Goal: Task Accomplishment & Management: Use online tool/utility

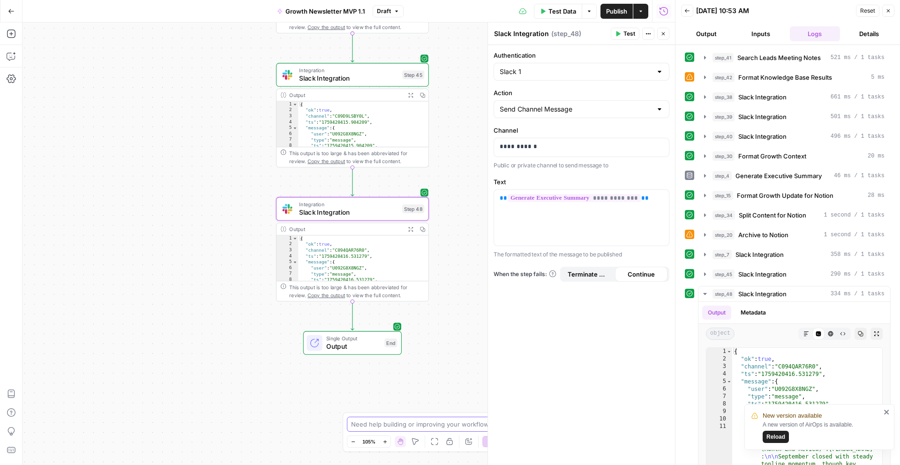
click at [379, 425] on textarea at bounding box center [444, 423] width 187 height 9
paste textarea "i like the emojis but the # emojis feel like overkill and are distracting"
click at [440, 410] on textarea "I got this feedback "i like the emojis but the # emojis feel like overkill and …" at bounding box center [440, 419] width 180 height 19
drag, startPoint x: 501, startPoint y: 367, endPoint x: 490, endPoint y: 367, distance: 11.2
click at [490, 401] on textarea "I got this feedback "i like the emojis but the # emojis feel like overkill and …" at bounding box center [440, 415] width 180 height 28
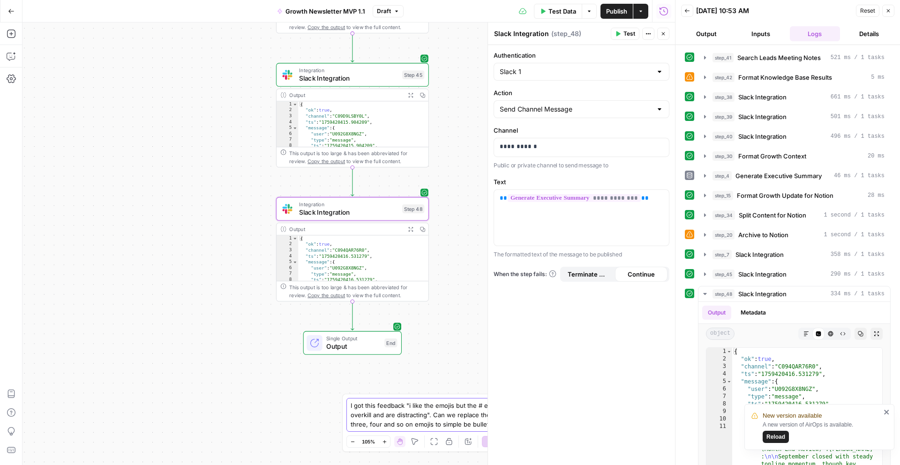
paste textarea "1️⃣"
drag, startPoint x: 511, startPoint y: 368, endPoint x: 500, endPoint y: 368, distance: 10.8
click at [500, 401] on textarea "I got this feedback "i like the emojis but the # emojis feel like overkill and …" at bounding box center [440, 415] width 180 height 28
paste textarea "2️⃣"
drag, startPoint x: 526, startPoint y: 369, endPoint x: 511, endPoint y: 369, distance: 14.5
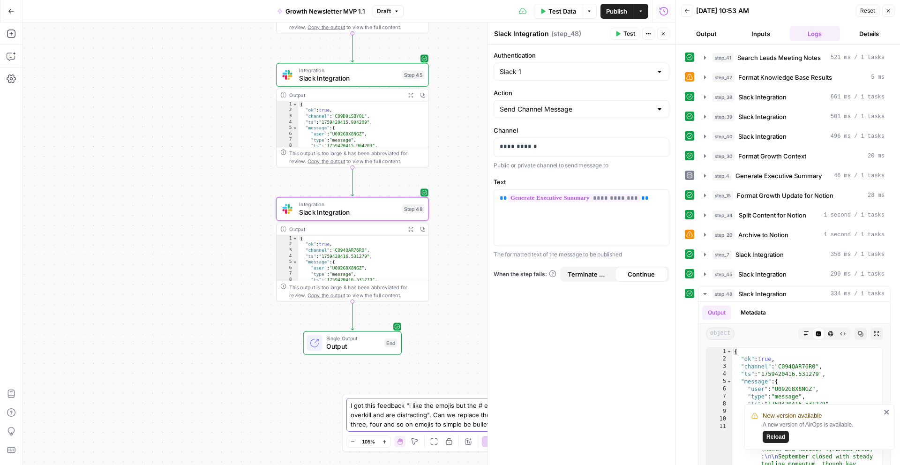
click at [511, 401] on textarea "I got this feedback "i like the emojis but the # emojis feel like overkill and …" at bounding box center [440, 415] width 180 height 28
paste textarea "3️⃣"
drag, startPoint x: 362, startPoint y: 375, endPoint x: 350, endPoint y: 375, distance: 11.7
click at [350, 401] on textarea "I got this feedback "i like the emojis but the # emojis feel like overkill and …" at bounding box center [440, 415] width 180 height 28
paste textarea "4️⃣"
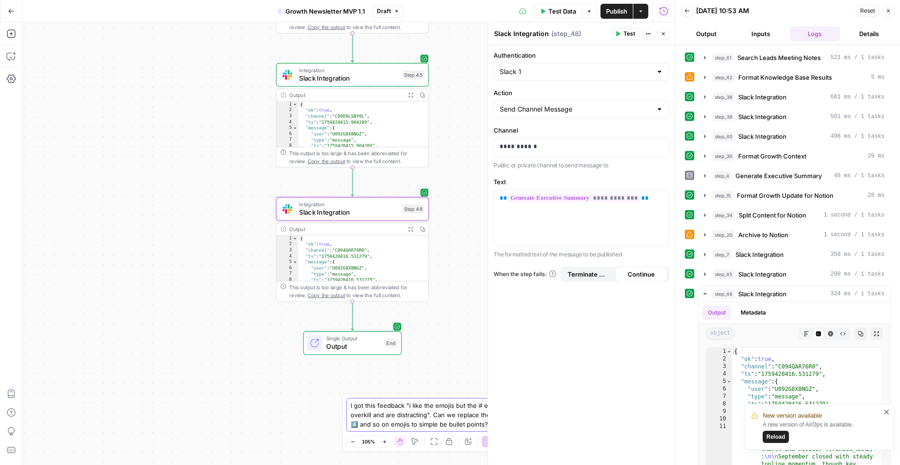
click at [417, 401] on textarea "I got this feedback "i like the emojis but the # emojis feel like overkill and …" at bounding box center [440, 415] width 180 height 28
click at [378, 401] on textarea "I got this feedback "i like the emojis but the # emojis feel like overkill and …" at bounding box center [440, 415] width 180 height 28
click at [398, 401] on textarea "I got this feedback "i like the emojis but the # emojis feel like overkill and …" at bounding box center [440, 415] width 180 height 28
click at [427, 401] on textarea "I got this feedback "i like the emojis but the # emojis feel like overkill and …" at bounding box center [440, 415] width 180 height 28
click at [473, 401] on textarea "I got this feedback "i like the emojis but the # emojis feel like overkill and …" at bounding box center [440, 415] width 180 height 28
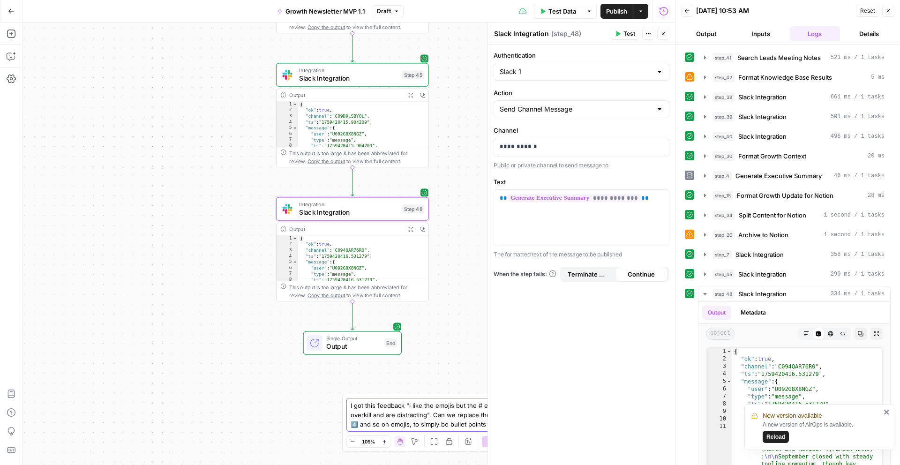
type textarea "I got this feedback "i like the emojis but the # emojis feel like overkill and …"
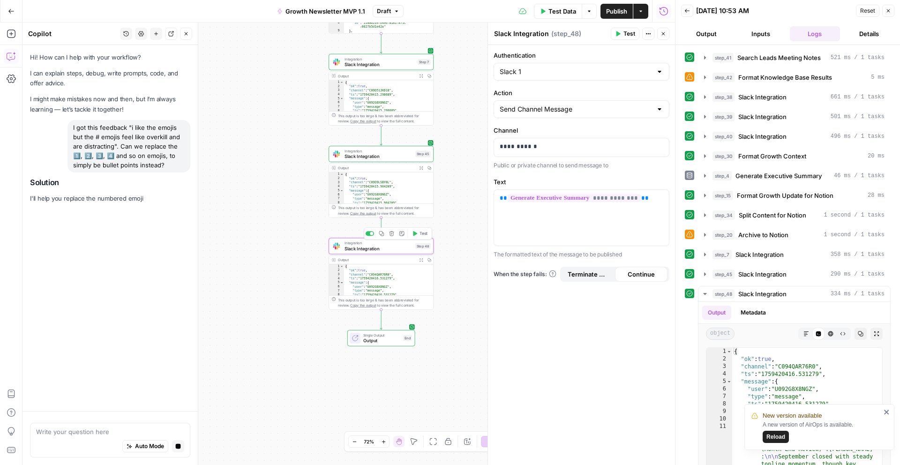
click at [370, 233] on div at bounding box center [371, 233] width 3 height 3
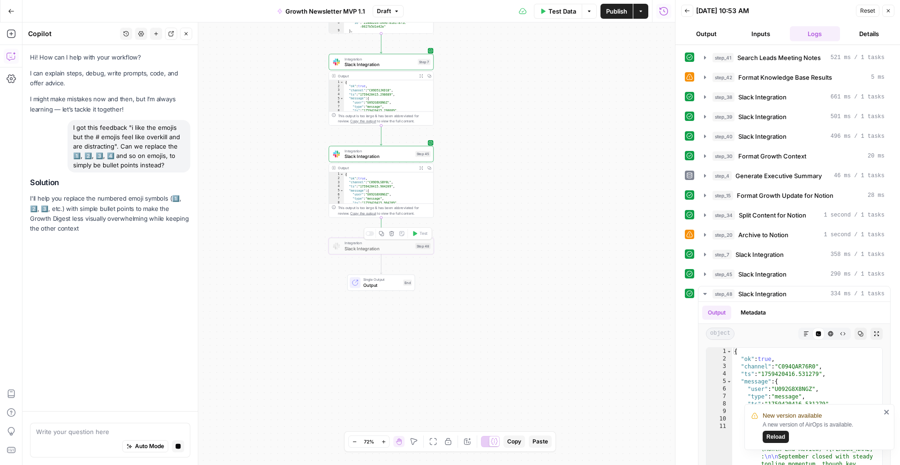
click at [382, 249] on span "Slack Integration" at bounding box center [378, 248] width 68 height 7
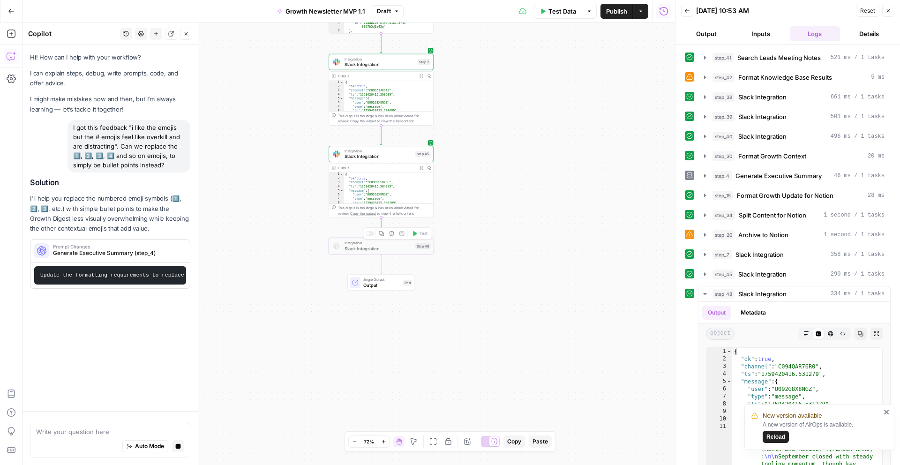
click at [385, 250] on span "Slack Integration" at bounding box center [378, 248] width 68 height 7
click at [396, 249] on span "Slack Integration" at bounding box center [378, 248] width 68 height 7
click at [337, 249] on div at bounding box center [336, 245] width 11 height 11
click at [376, 157] on span "Slack Integration" at bounding box center [378, 156] width 68 height 7
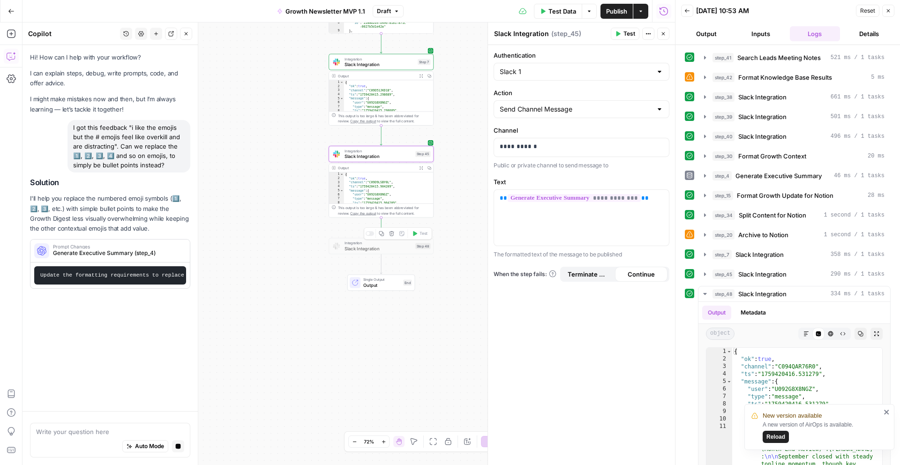
click at [358, 248] on span "Slack Integration" at bounding box center [378, 248] width 68 height 7
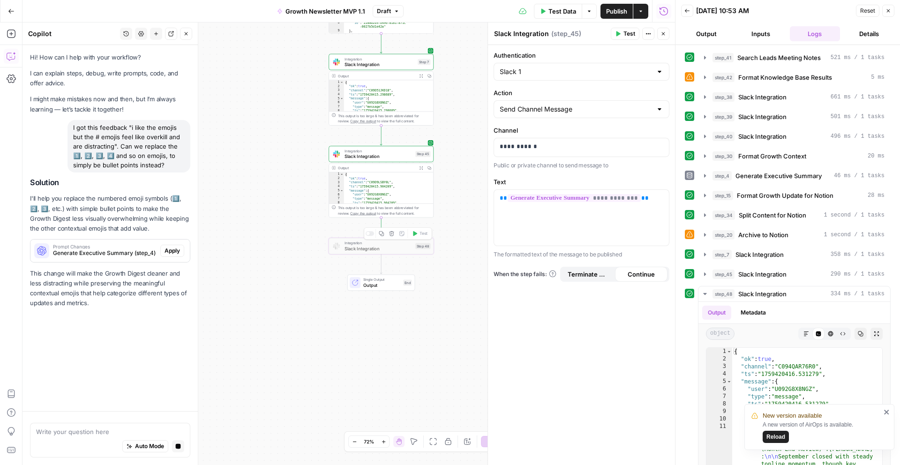
click at [370, 233] on div at bounding box center [369, 233] width 8 height 5
click at [379, 249] on span "Slack Integration" at bounding box center [378, 248] width 68 height 7
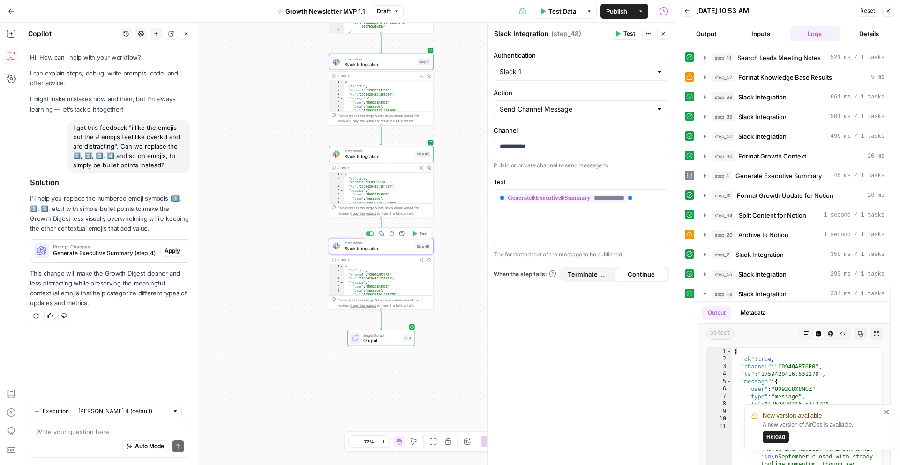
click at [371, 233] on div at bounding box center [371, 233] width 3 height 3
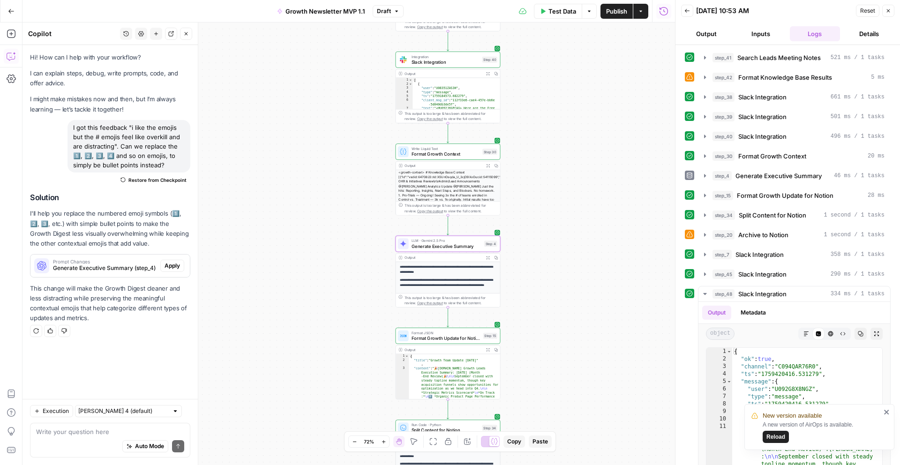
click at [172, 270] on span "Apply" at bounding box center [171, 265] width 15 height 8
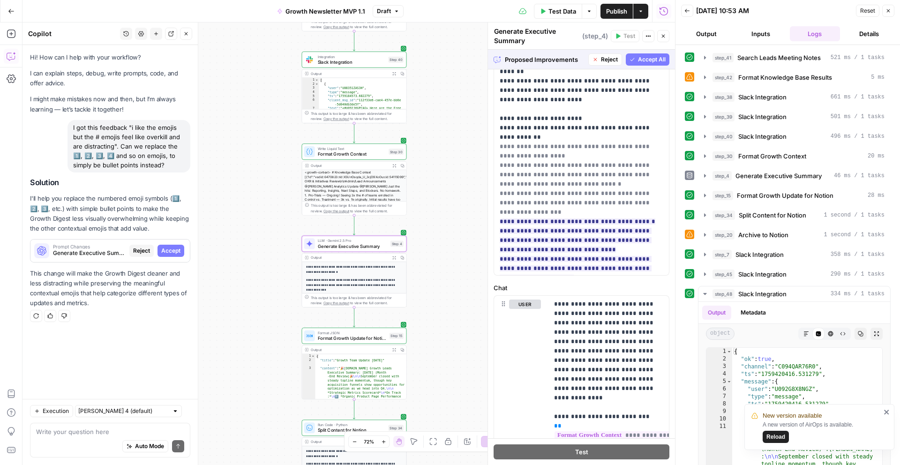
scroll to position [179, 0]
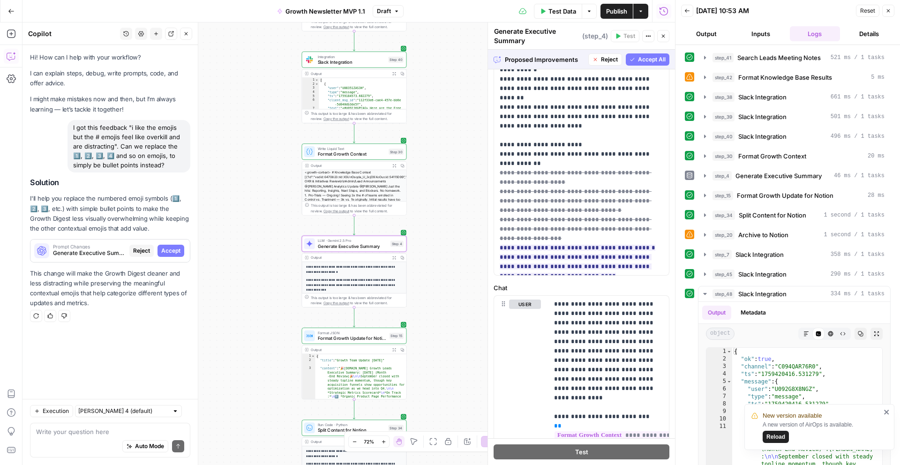
click at [645, 59] on span "Accept All" at bounding box center [652, 59] width 28 height 8
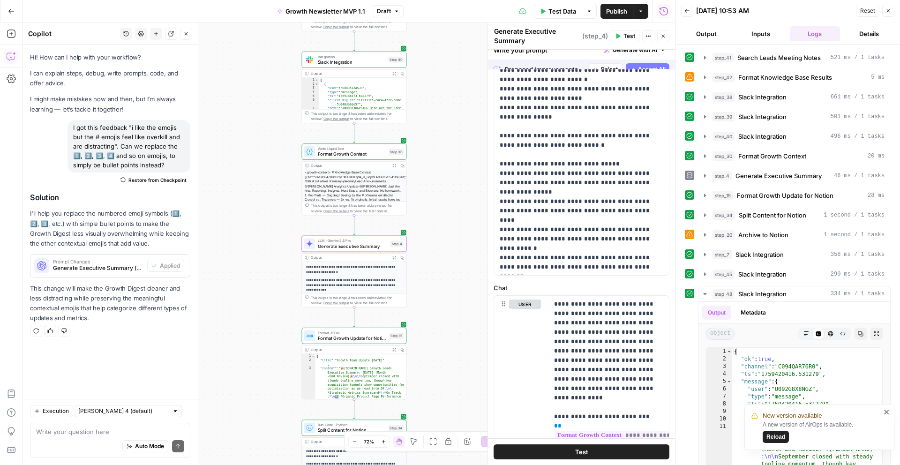
scroll to position [0, 0]
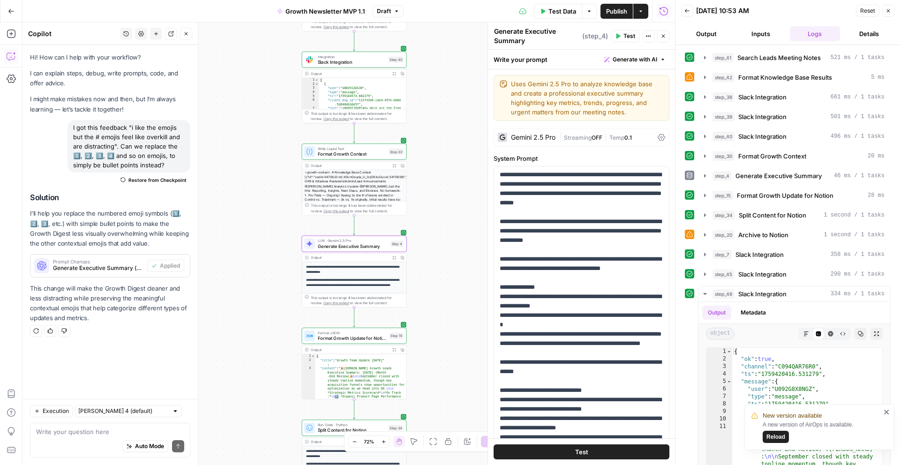
click at [569, 12] on span "Test Data" at bounding box center [562, 11] width 28 height 9
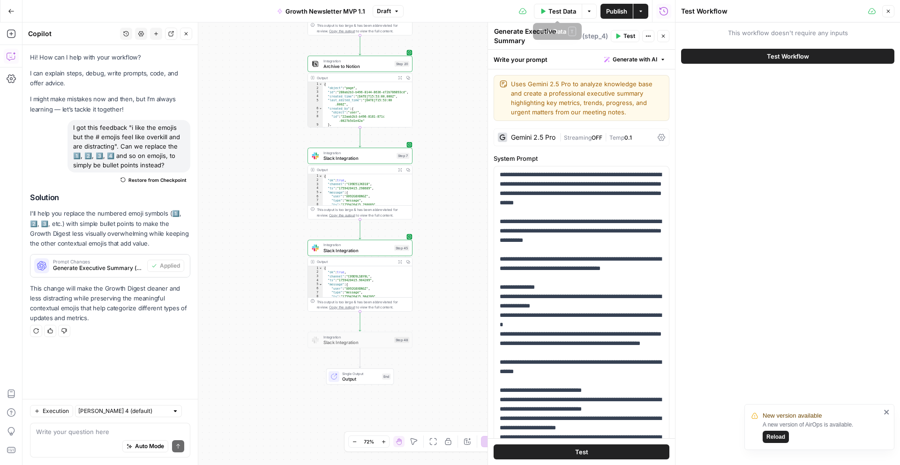
click at [775, 58] on span "Test Workflow" at bounding box center [787, 56] width 42 height 9
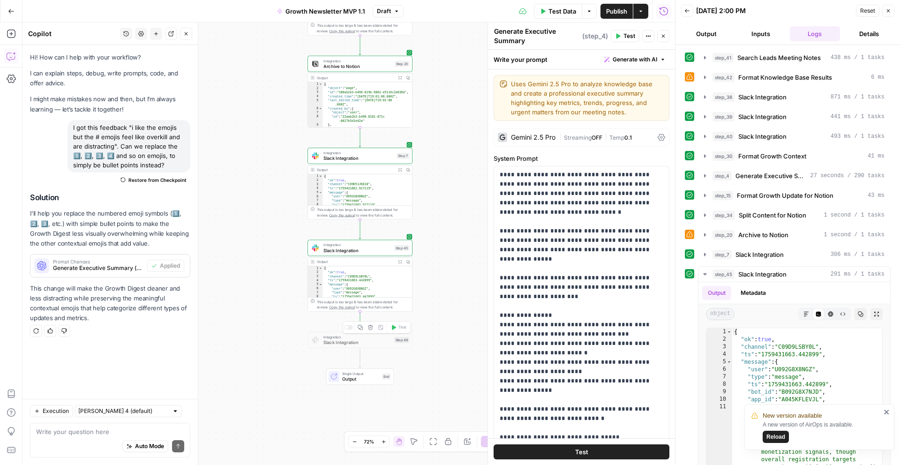
click at [349, 328] on div at bounding box center [348, 327] width 8 height 5
click at [567, 17] on button "Test Data" at bounding box center [558, 11] width 48 height 15
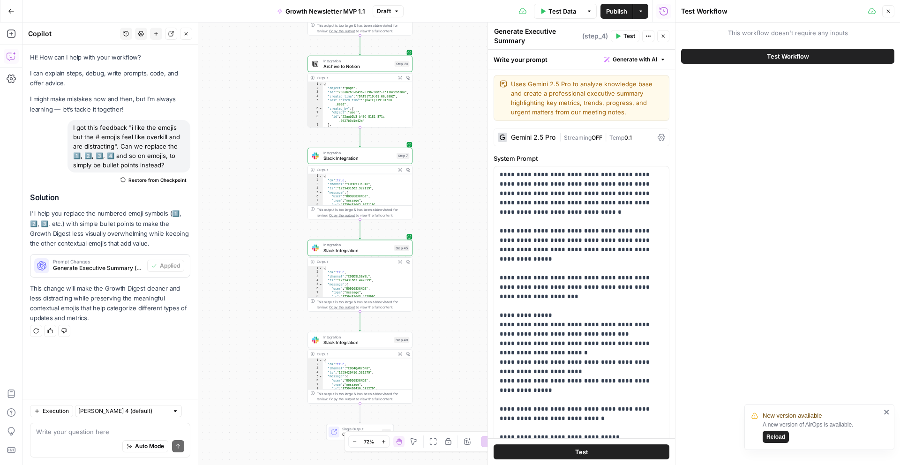
click at [704, 56] on button "Test Workflow" at bounding box center [787, 56] width 213 height 15
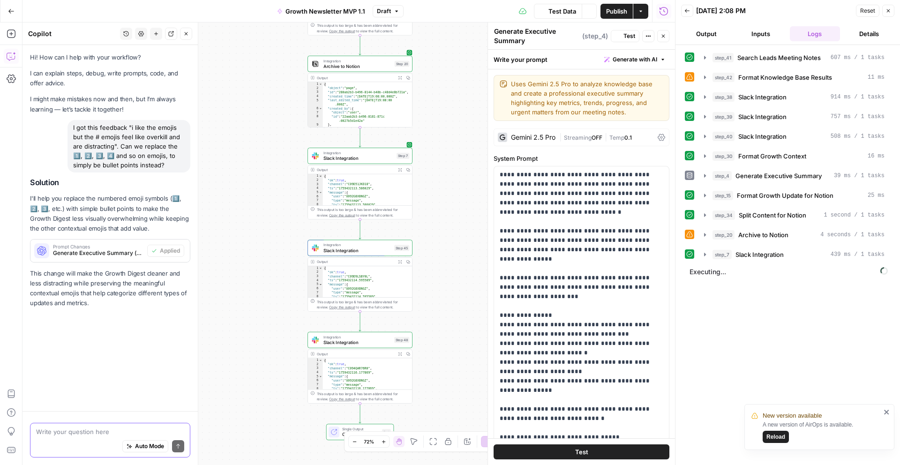
click at [87, 428] on textarea at bounding box center [110, 431] width 148 height 9
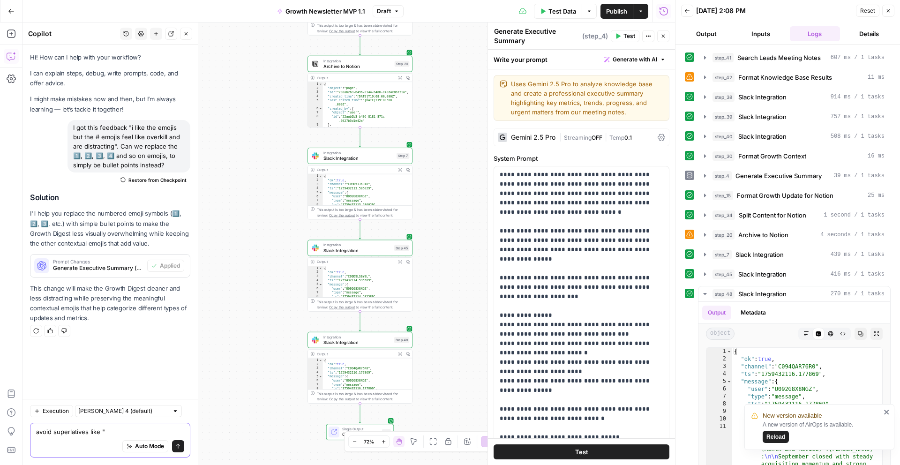
paste textarea "overperforming"
type textarea "avoid superlatives like "overperforming", "softness" and other superlatives."
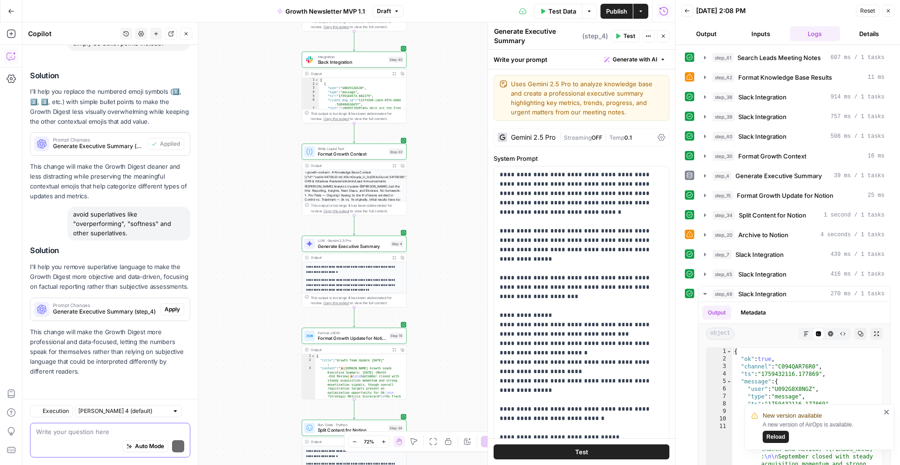
scroll to position [169, 0]
click at [107, 310] on span "Generate Executive Summary (step_4)" at bounding box center [105, 311] width 104 height 8
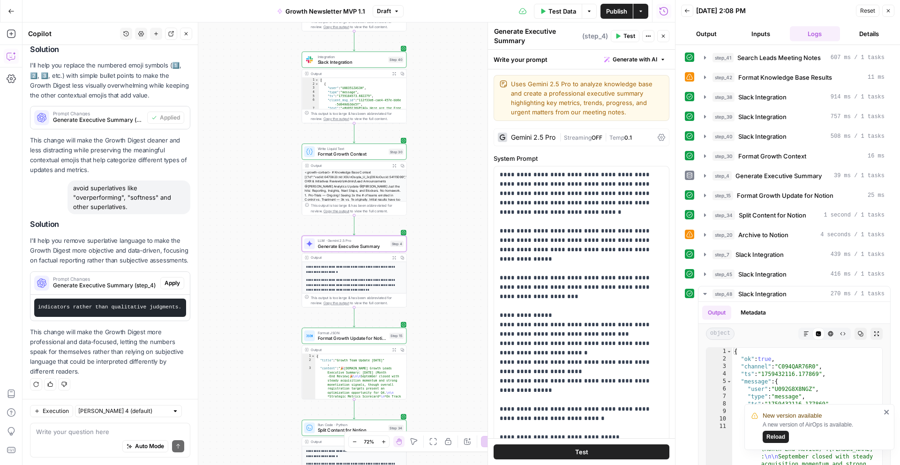
scroll to position [0, 2198]
click at [173, 287] on span "Apply" at bounding box center [171, 283] width 15 height 8
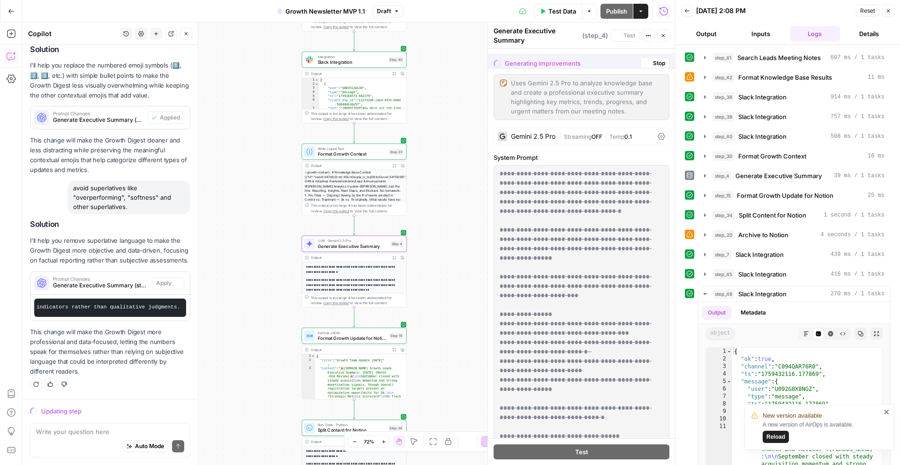
scroll to position [180, 0]
